Goal: Information Seeking & Learning: Learn about a topic

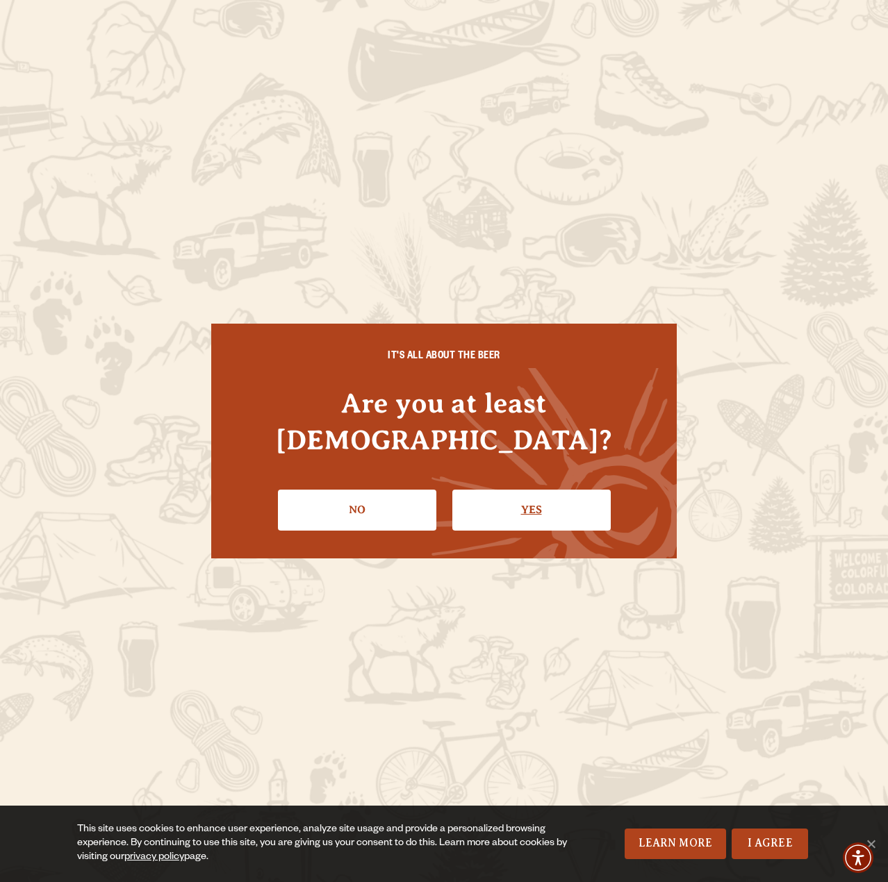
click at [507, 497] on link "Yes" at bounding box center [531, 510] width 158 height 40
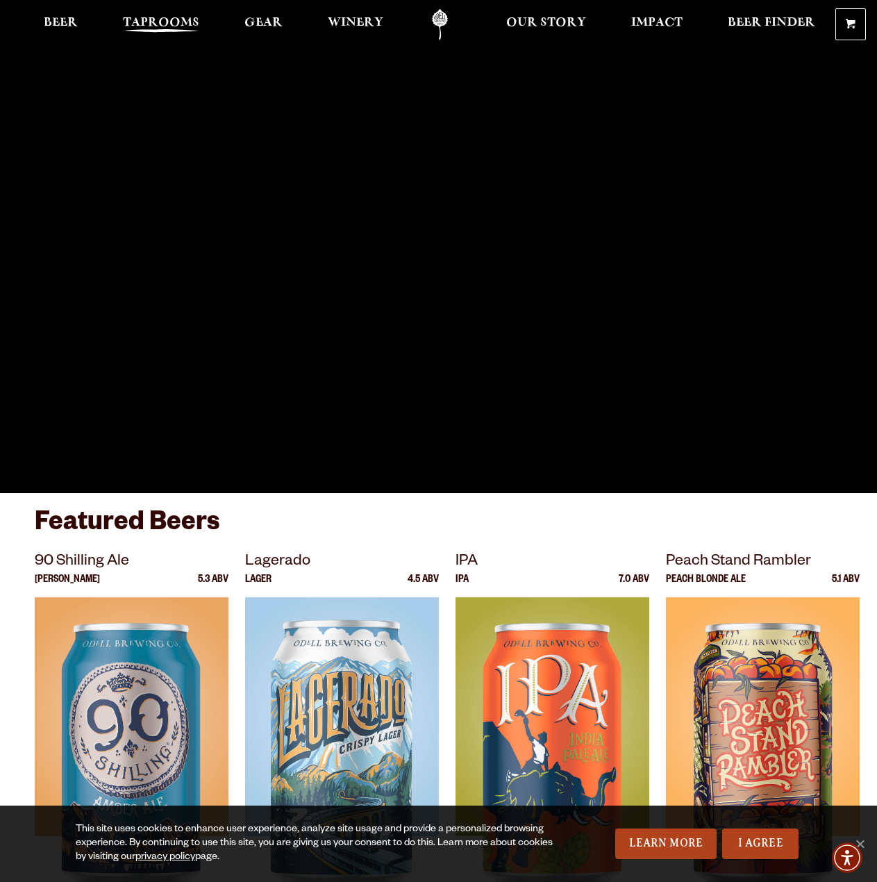
click at [179, 19] on span "Taprooms" at bounding box center [161, 22] width 76 height 11
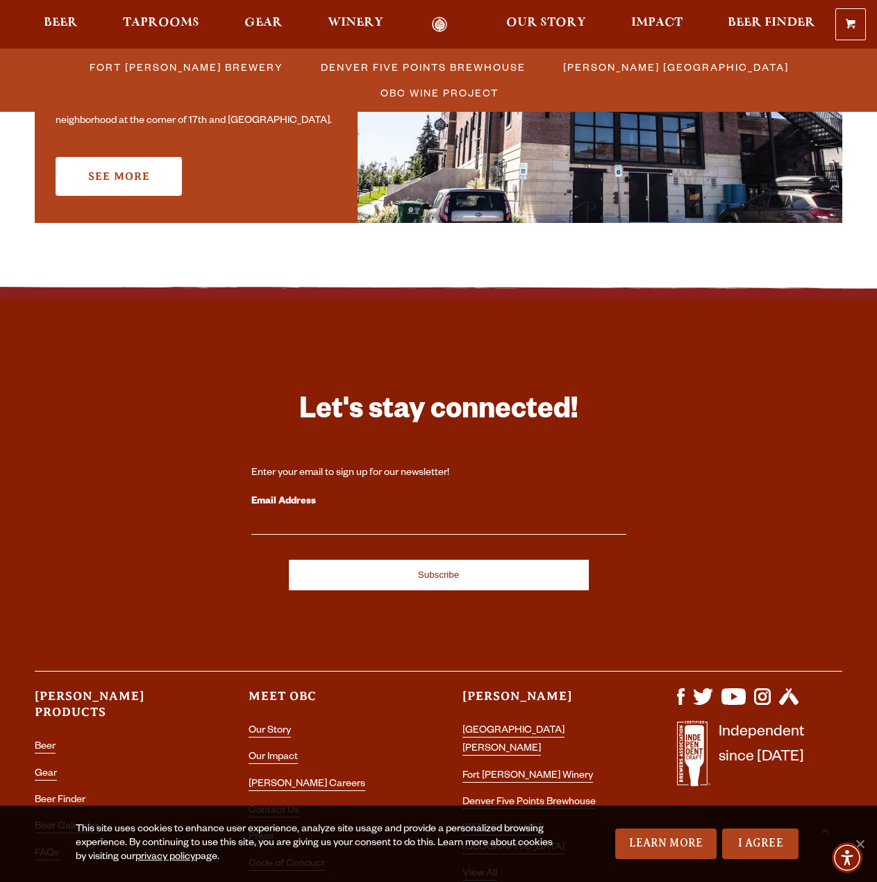
scroll to position [1273, 0]
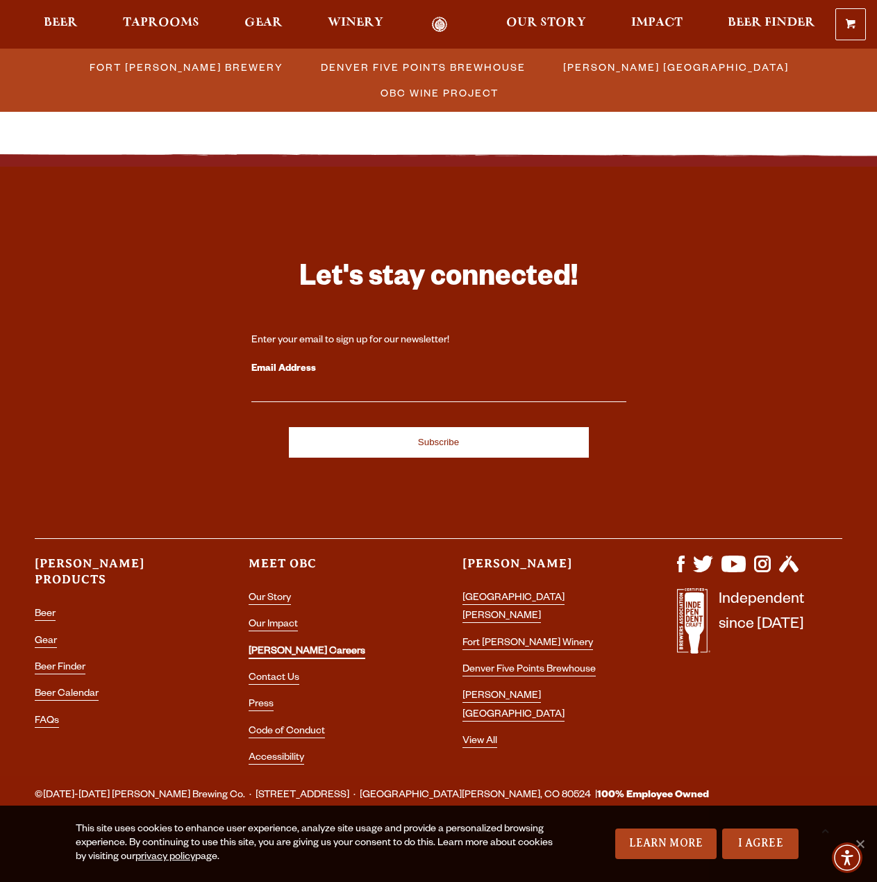
click at [281, 654] on link "[PERSON_NAME] Careers" at bounding box center [307, 653] width 117 height 13
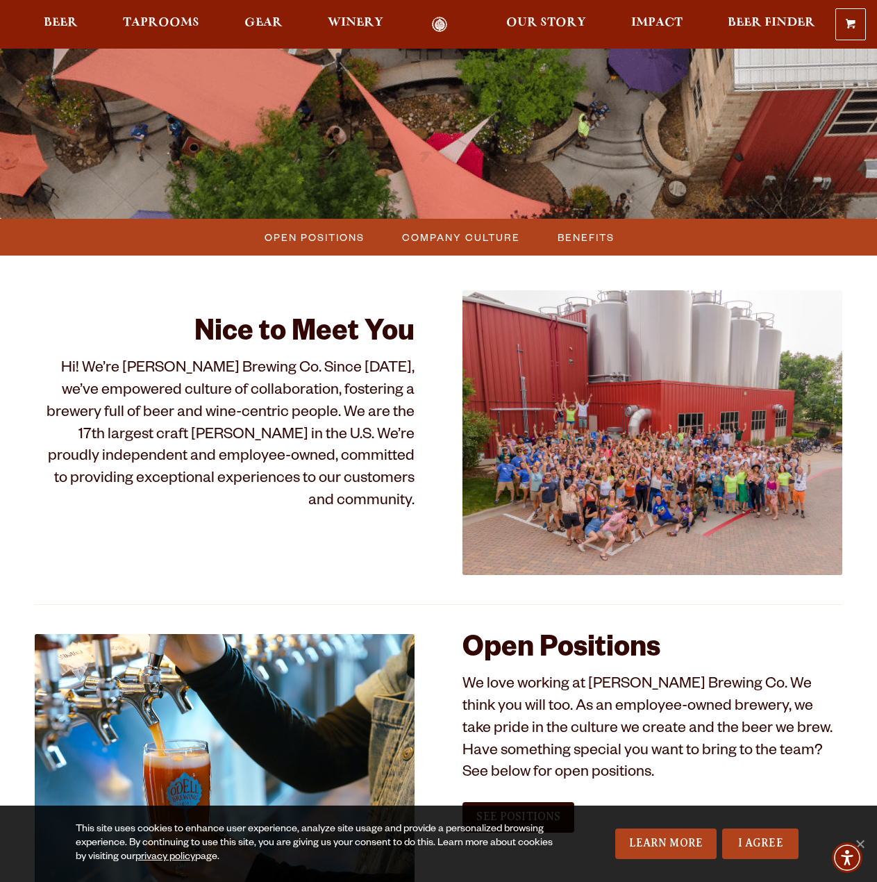
scroll to position [342, 0]
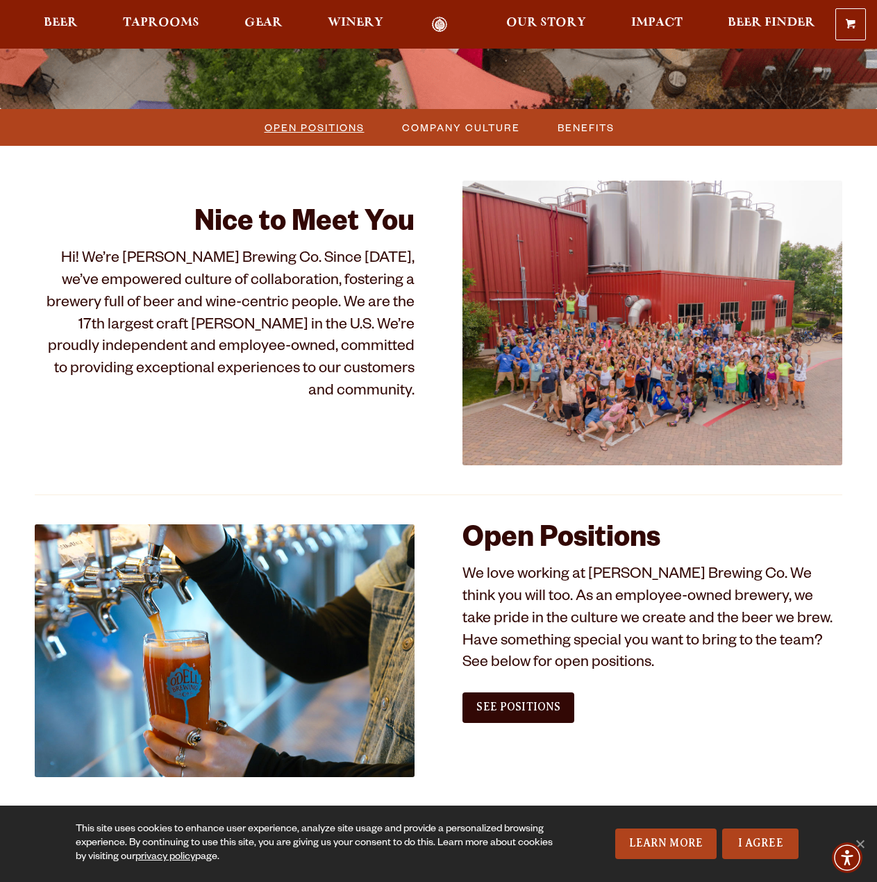
click at [318, 129] on span "Open Positions" at bounding box center [315, 127] width 100 height 20
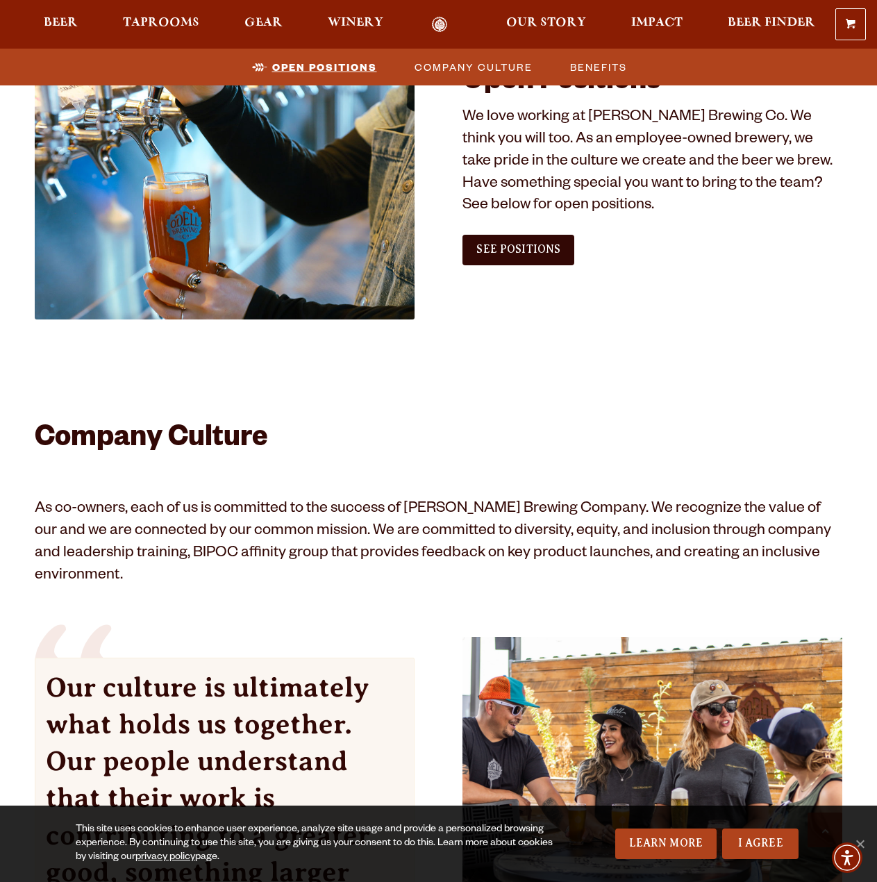
scroll to position [802, 0]
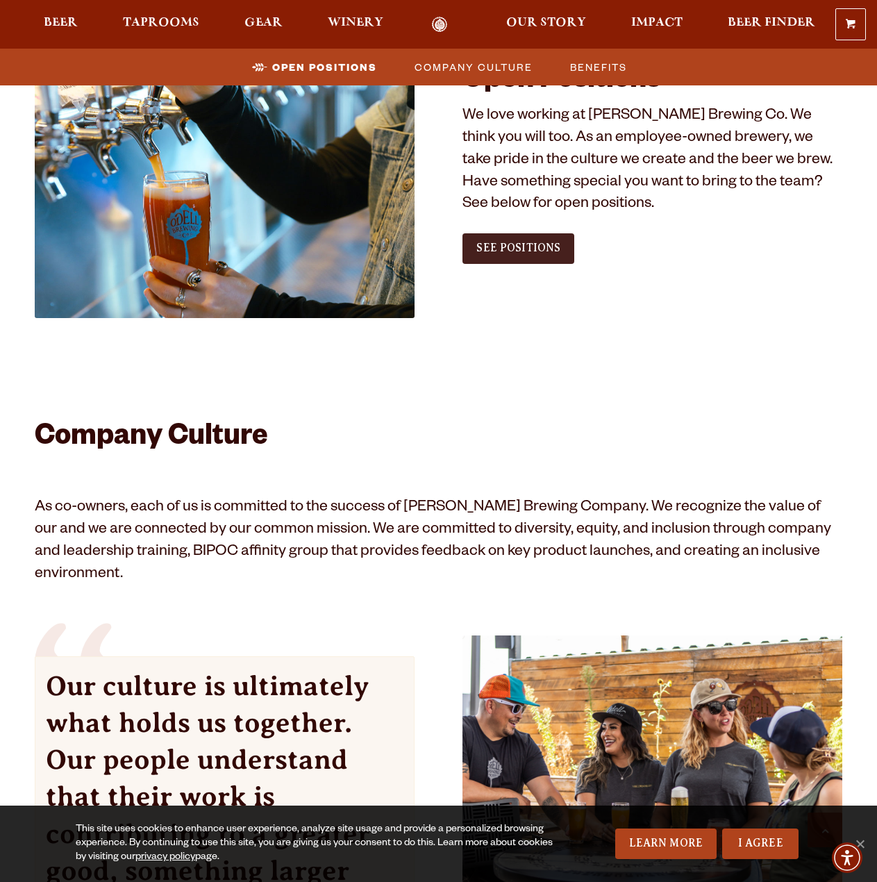
click at [483, 247] on span "See Positions" at bounding box center [519, 248] width 84 height 13
